Goal: Book appointment/travel/reservation

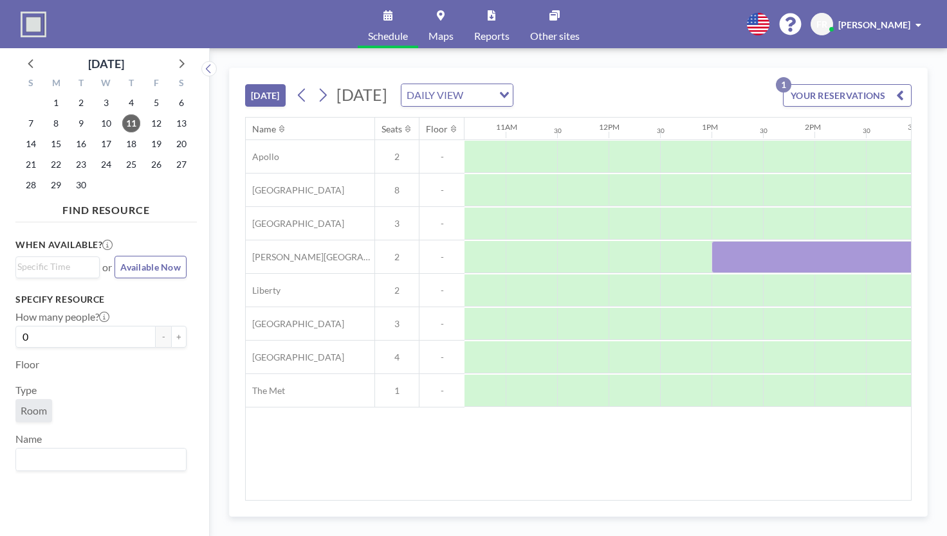
scroll to position [0, 1109]
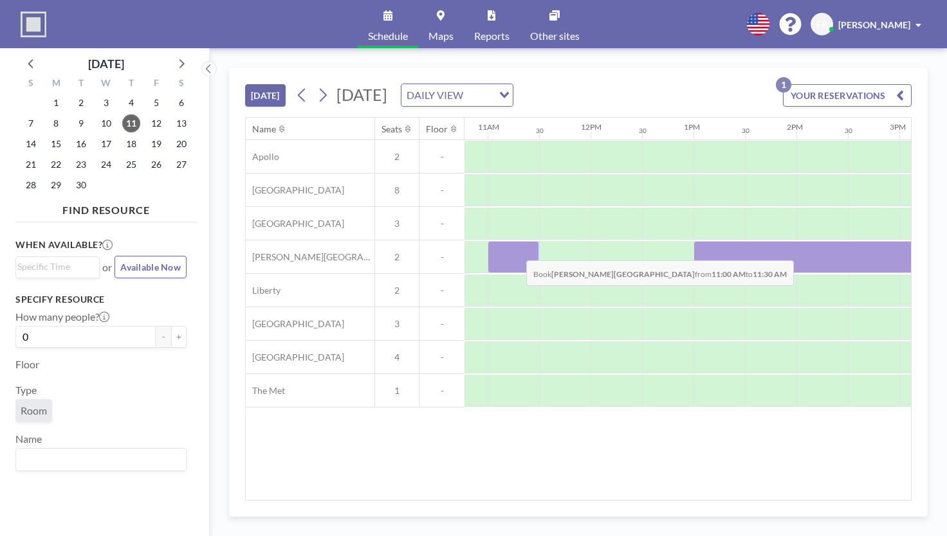
click at [516, 250] on div at bounding box center [512, 257] width 51 height 32
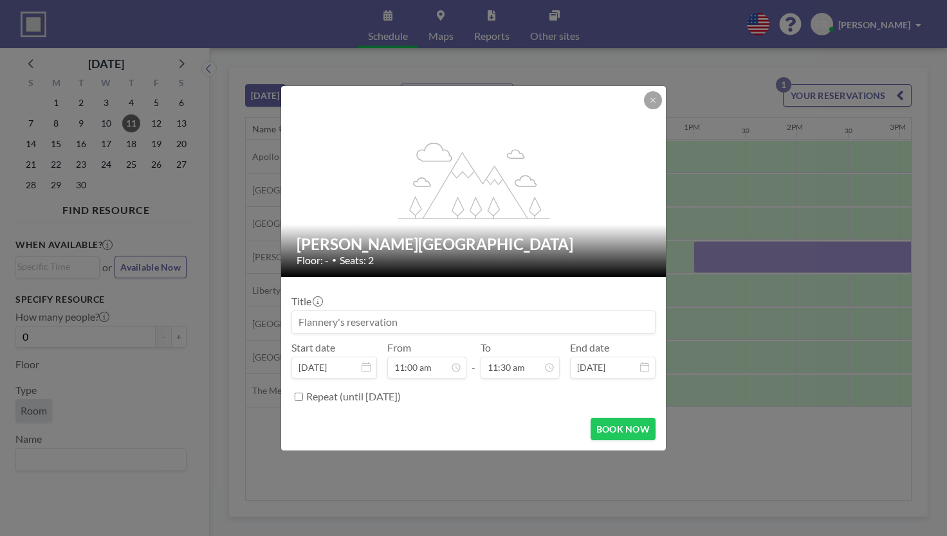
click at [460, 322] on input at bounding box center [473, 322] width 363 height 22
type input "[PERSON_NAME] - Virtual Meetings"
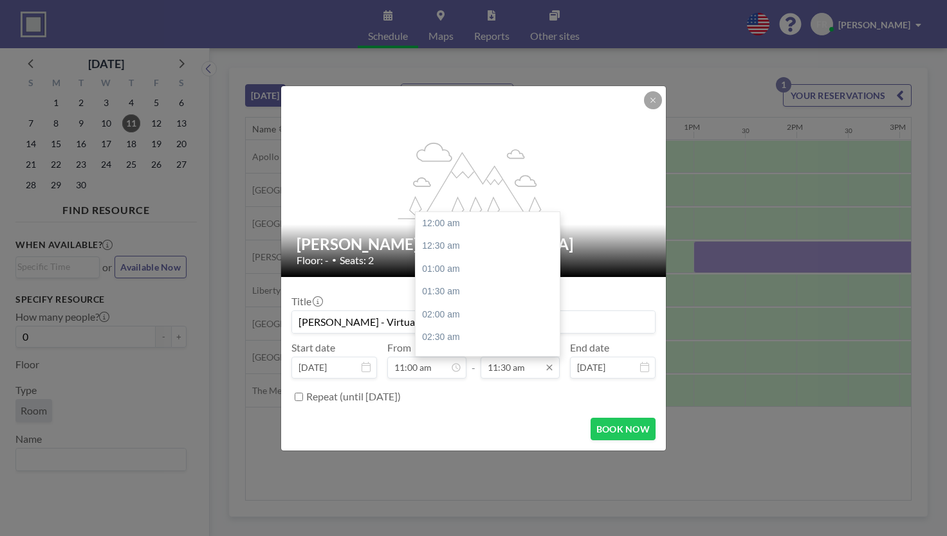
scroll to position [527, 0]
click at [510, 365] on input "11:30 am" at bounding box center [519, 368] width 79 height 22
click at [456, 248] on div "12:00 pm" at bounding box center [490, 246] width 150 height 23
type input "12:00 pm"
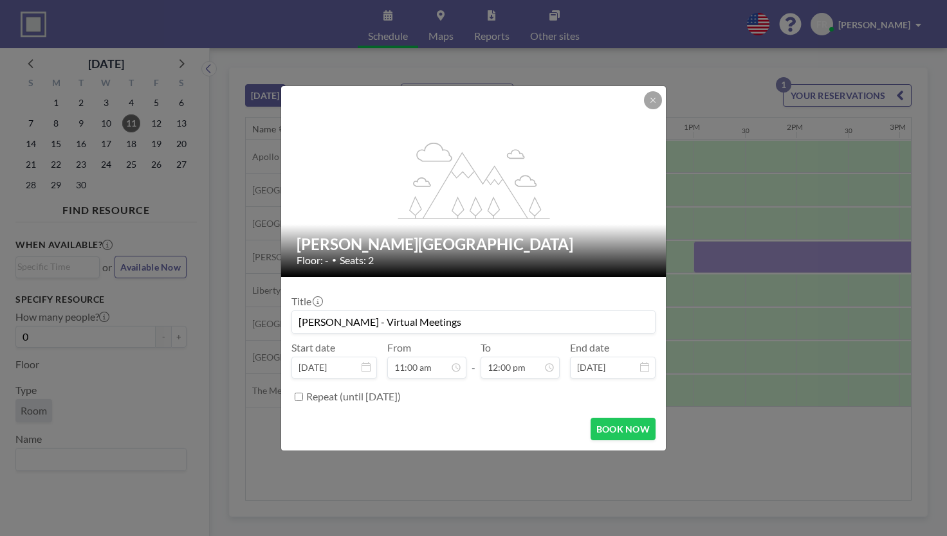
click at [445, 325] on input "[PERSON_NAME] - Virtual Meetings" at bounding box center [473, 322] width 363 height 22
type input "[PERSON_NAME] - Virtual Meeting"
click at [623, 418] on button "BOOK NOW" at bounding box center [622, 429] width 65 height 23
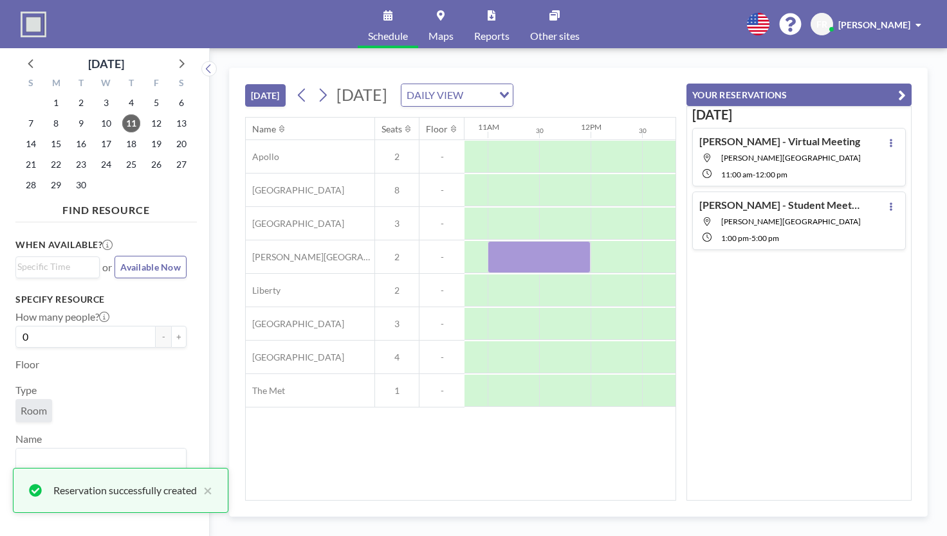
scroll to position [0, 0]
drag, startPoint x: 482, startPoint y: 493, endPoint x: 494, endPoint y: 498, distance: 13.3
click at [494, 498] on div "Name Seats Floor 12AM 30 1AM 30 2AM 30 3AM 30 4AM 30 5AM 30 6AM 30 7AM 30 8AM 3…" at bounding box center [461, 309] width 430 height 383
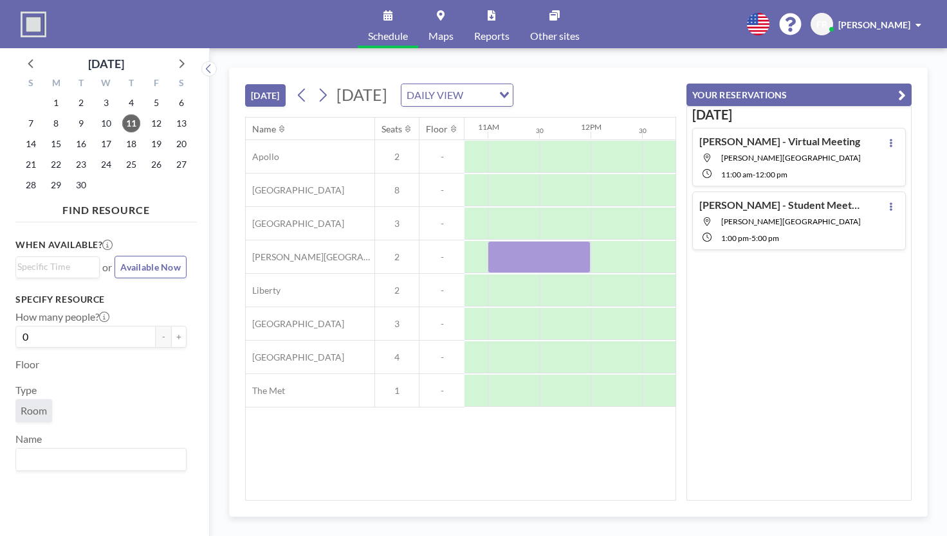
click at [899, 89] on icon "button" at bounding box center [902, 94] width 8 height 15
